Goal: Task Accomplishment & Management: Manage account settings

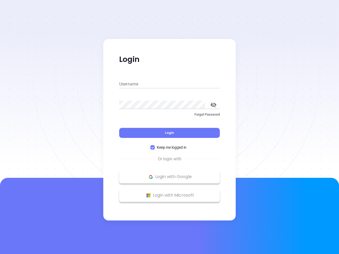
click at [169, 127] on div "Login" at bounding box center [169, 129] width 101 height 16
click at [169, 84] on input "Username" at bounding box center [169, 84] width 101 height 8
click at [213, 105] on icon "toggle password visibility" at bounding box center [213, 104] width 6 height 5
click at [169, 133] on span "Login" at bounding box center [169, 132] width 9 height 4
click at [169, 147] on span "Keep me logged in" at bounding box center [172, 147] width 34 height 6
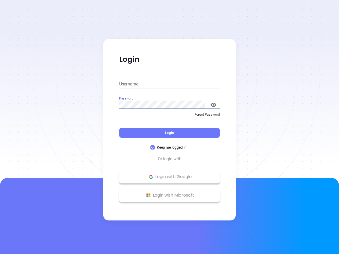
click at [155, 147] on input "Keep me logged in" at bounding box center [152, 147] width 4 height 4
checkbox input "false"
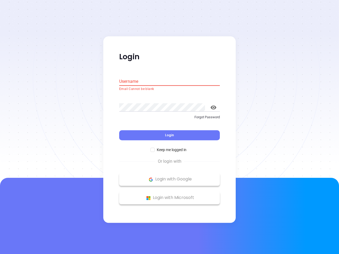
click at [169, 177] on p "Login with Google" at bounding box center [169, 179] width 95 height 8
click at [169, 195] on p "Login with Microsoft" at bounding box center [169, 198] width 95 height 8
